Goal: Task Accomplishment & Management: Manage account settings

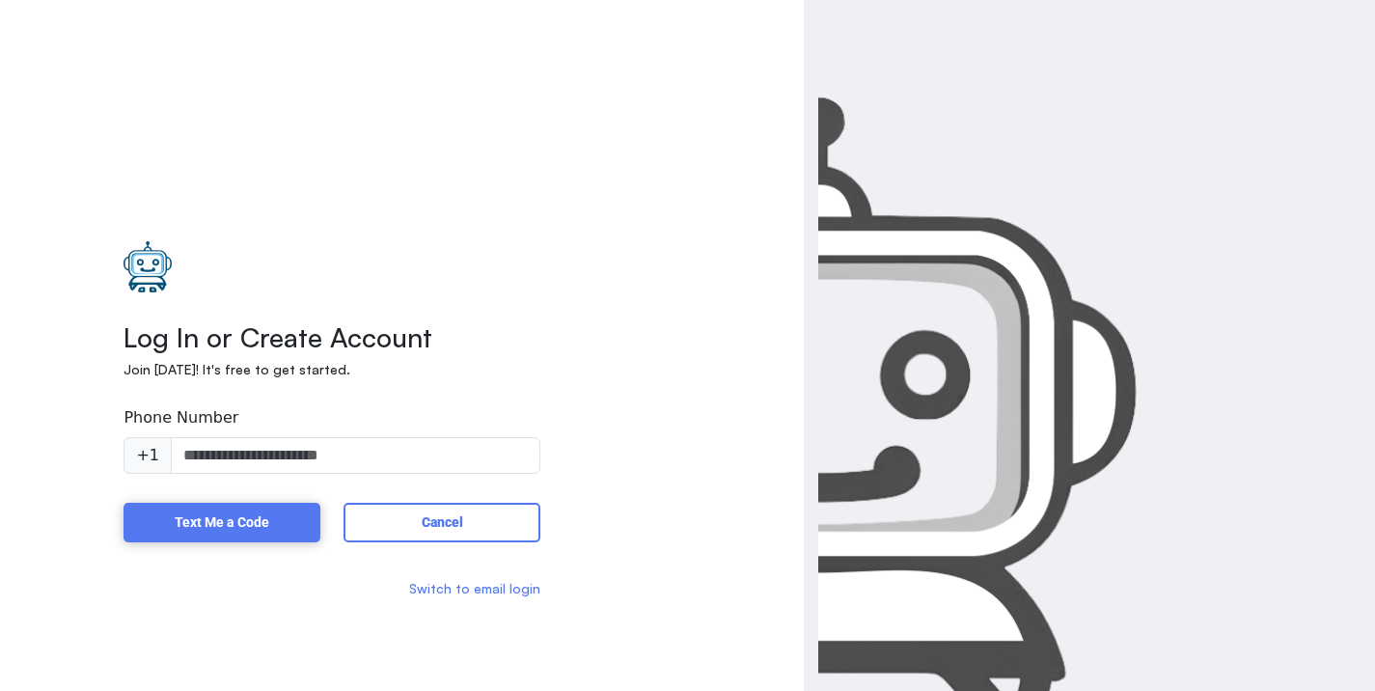
click at [484, 589] on h6 "Switch to email login" at bounding box center [332, 589] width 416 height 16
